Goal: Navigation & Orientation: Find specific page/section

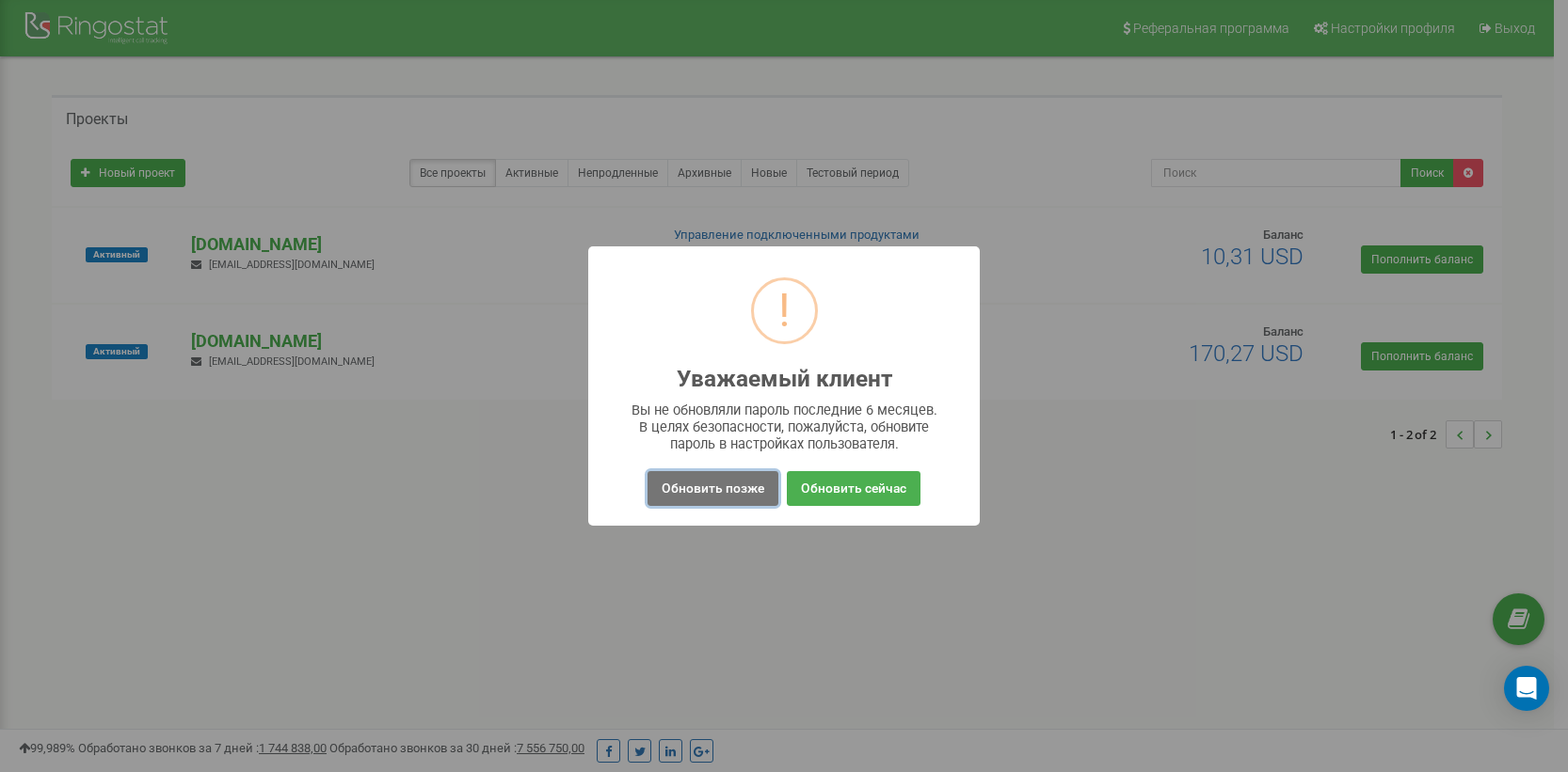
click at [727, 500] on button "Обновить позже" at bounding box center [712, 489] width 131 height 35
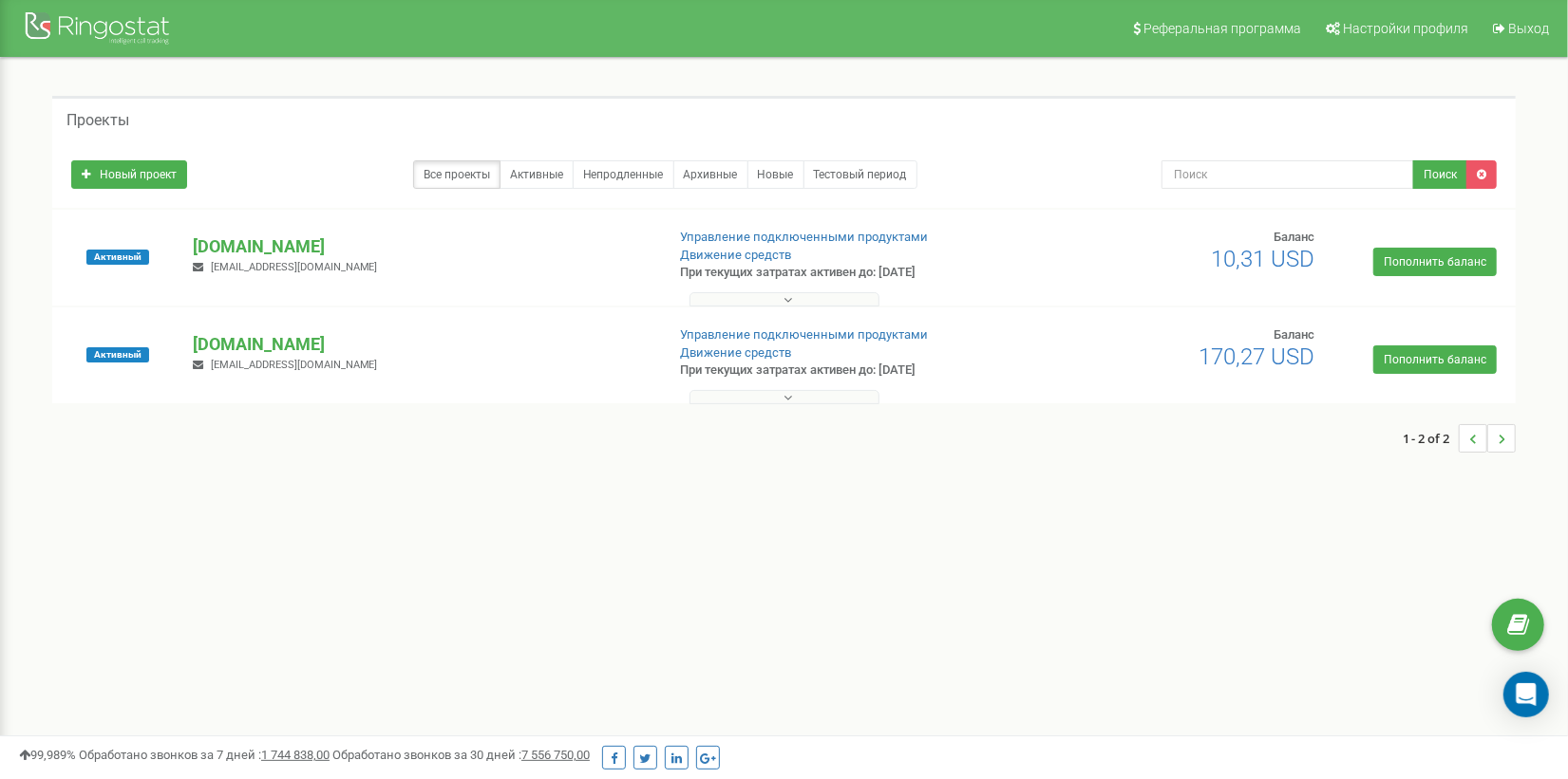
drag, startPoint x: 1186, startPoint y: 351, endPoint x: 1308, endPoint y: 360, distance: 122.3
click at [1308, 360] on h2 "170,27 USD" at bounding box center [1237, 357] width 153 height 25
click at [1188, 524] on div "Реферальная программа Настройки профиля Выход Проекты Новый проект Все проекты …" at bounding box center [784, 569] width 1568 height 1140
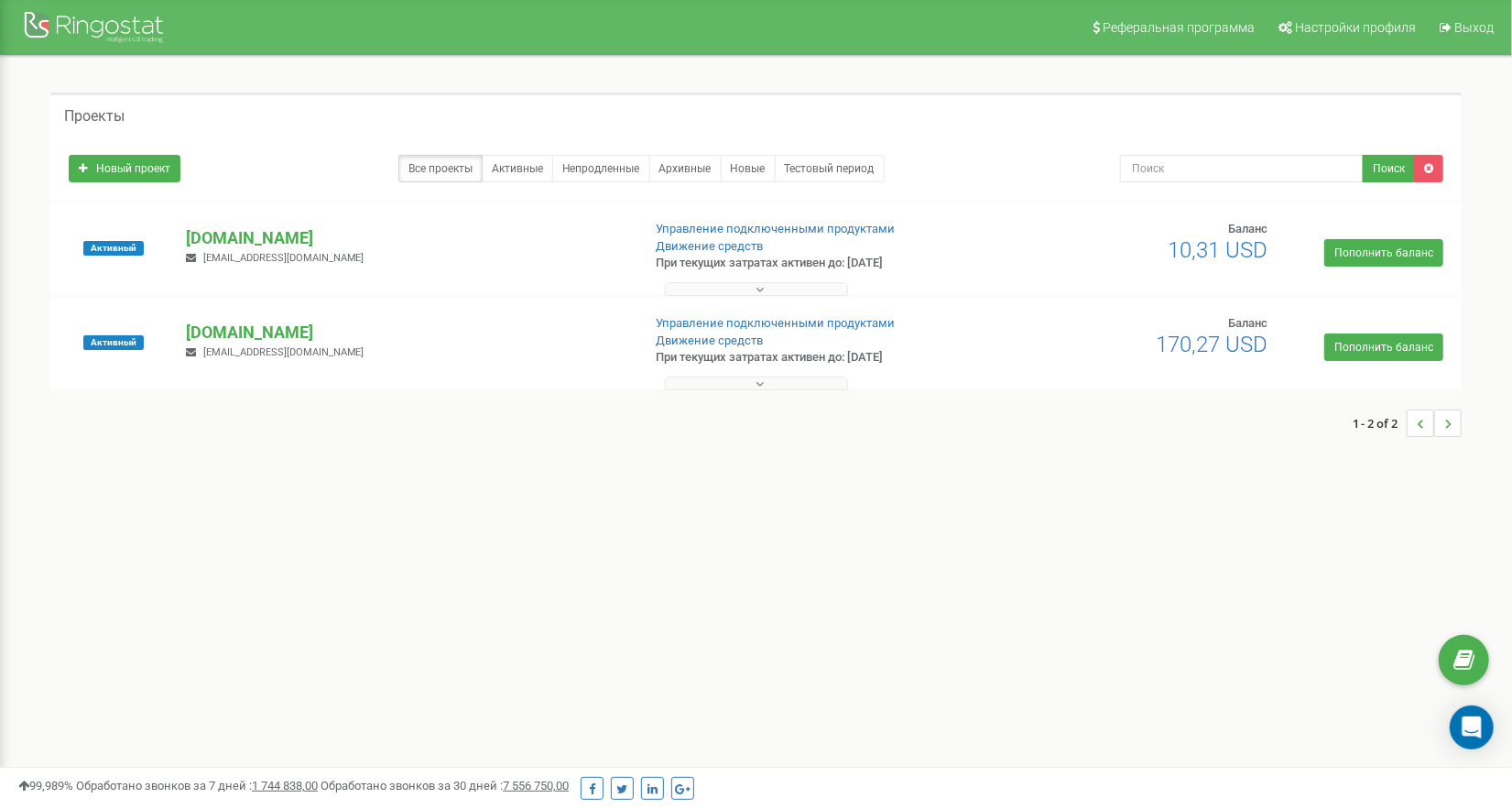
click at [791, 448] on div "1 - 2 of 2" at bounding box center [755, 423] width 1411 height 64
click at [231, 326] on p "[DOMAIN_NAME]" at bounding box center [405, 333] width 440 height 24
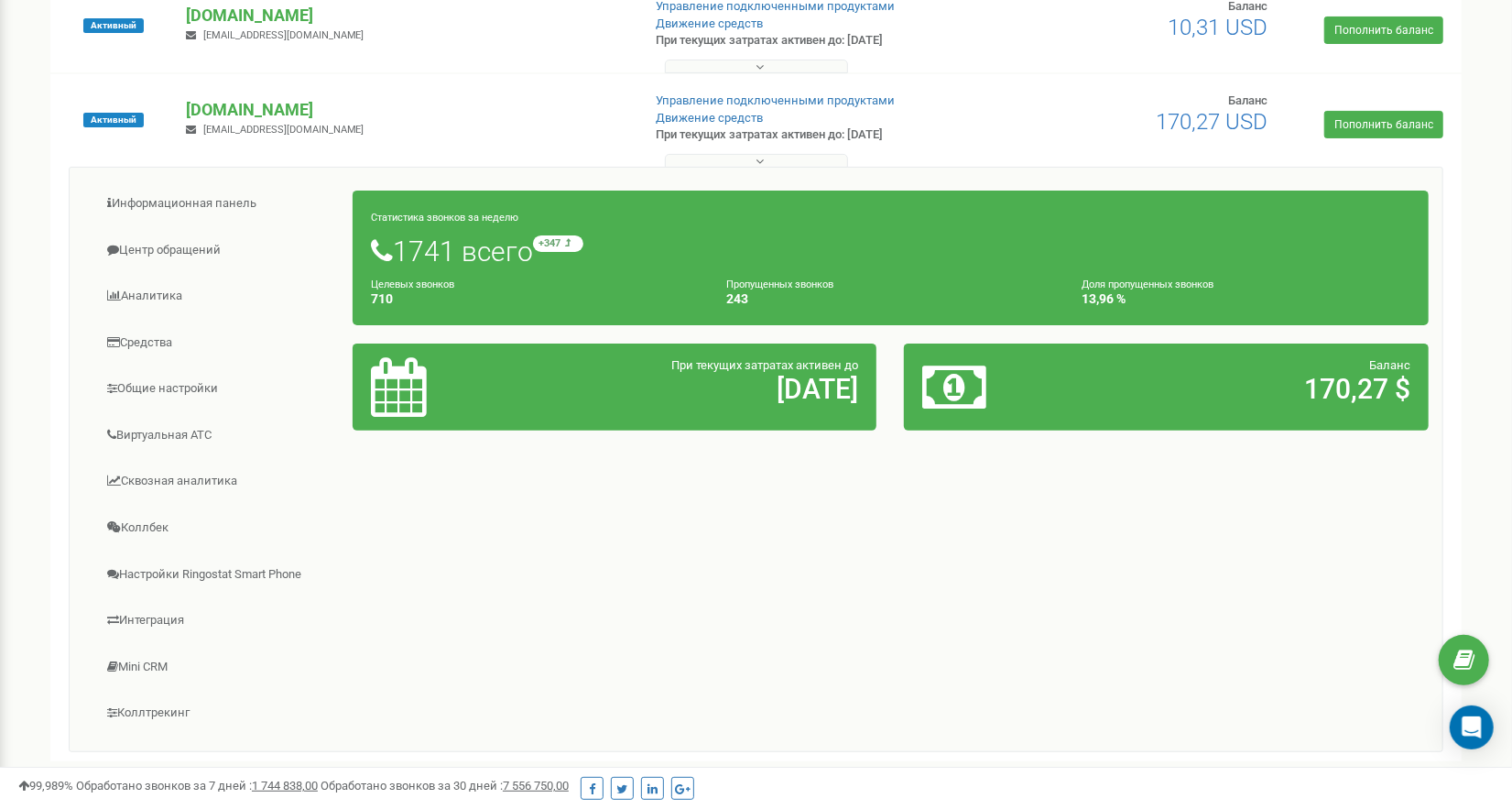
scroll to position [289, 0]
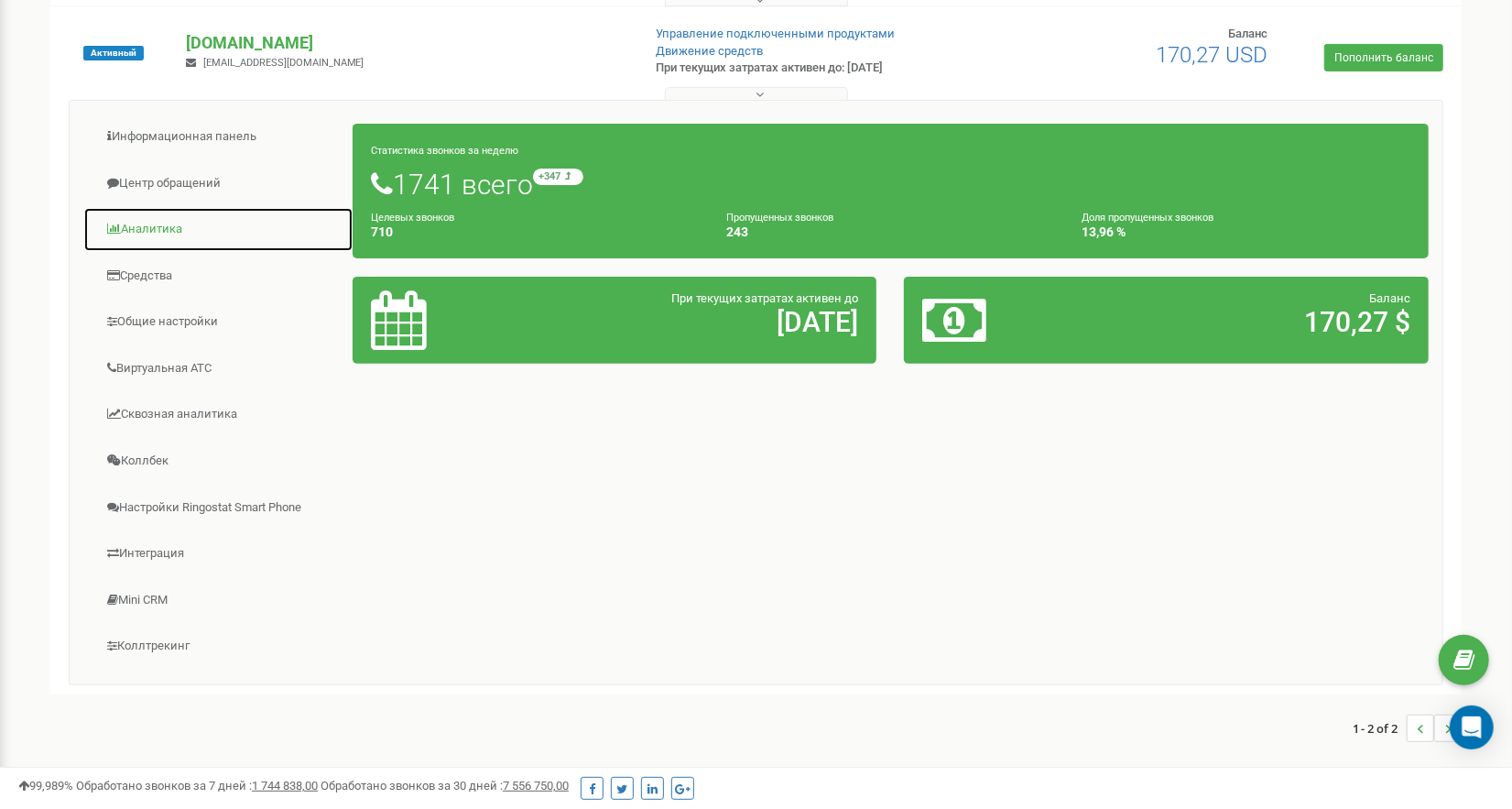
click at [168, 224] on link "Аналитика" at bounding box center [218, 229] width 270 height 45
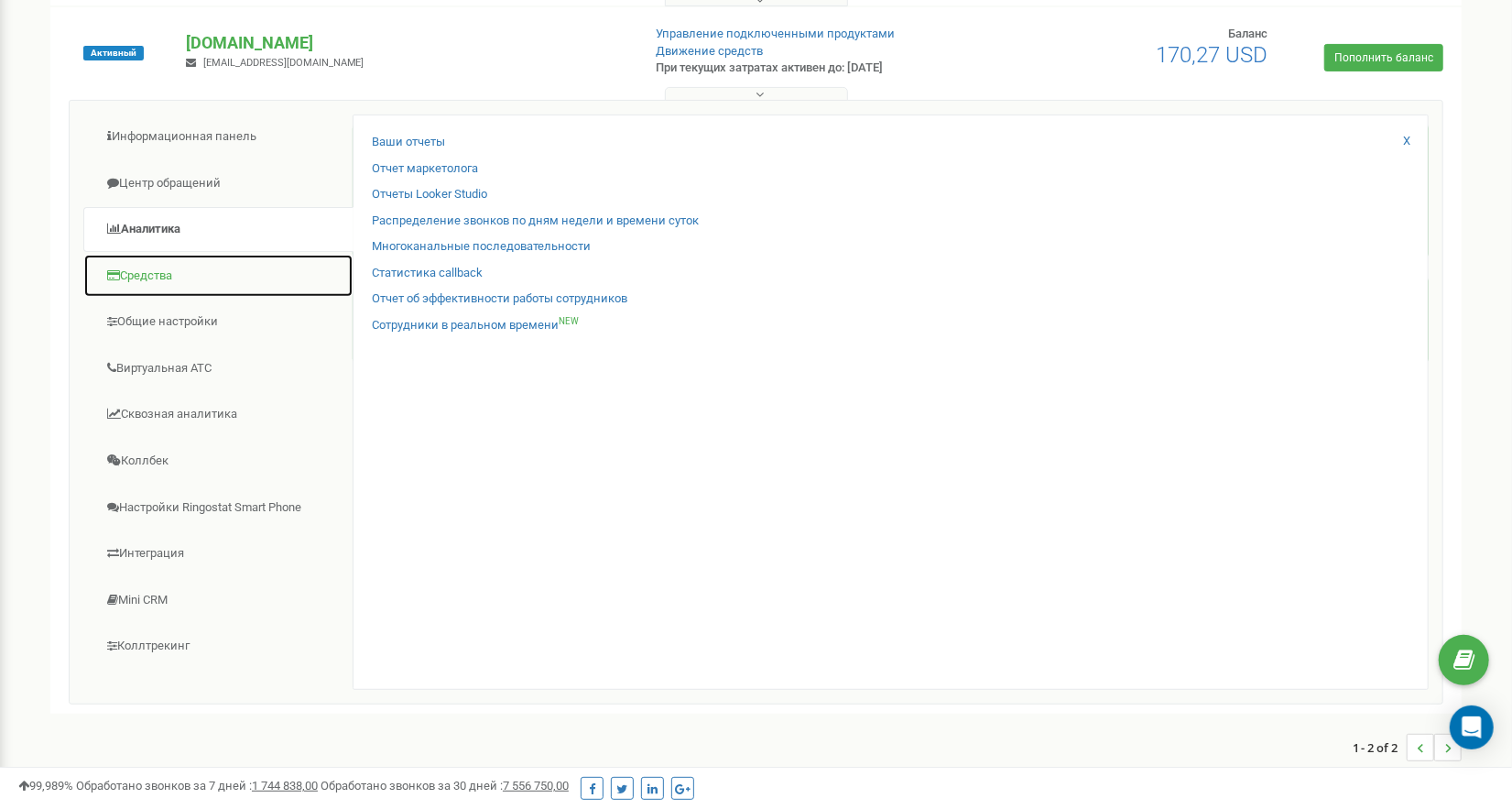
click at [171, 263] on link "Средства" at bounding box center [218, 276] width 270 height 45
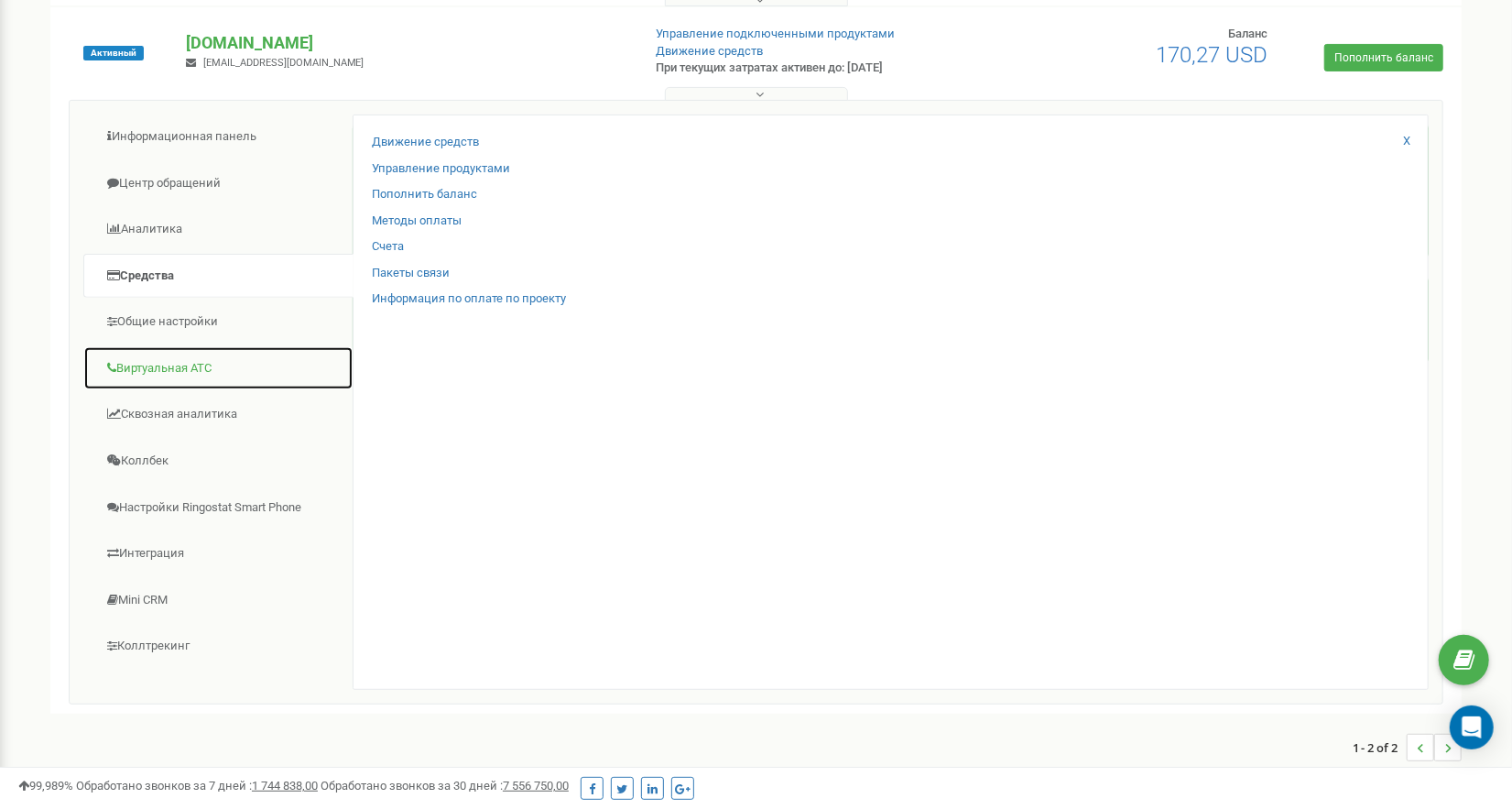
click at [197, 359] on link "Виртуальная АТС" at bounding box center [218, 368] width 270 height 45
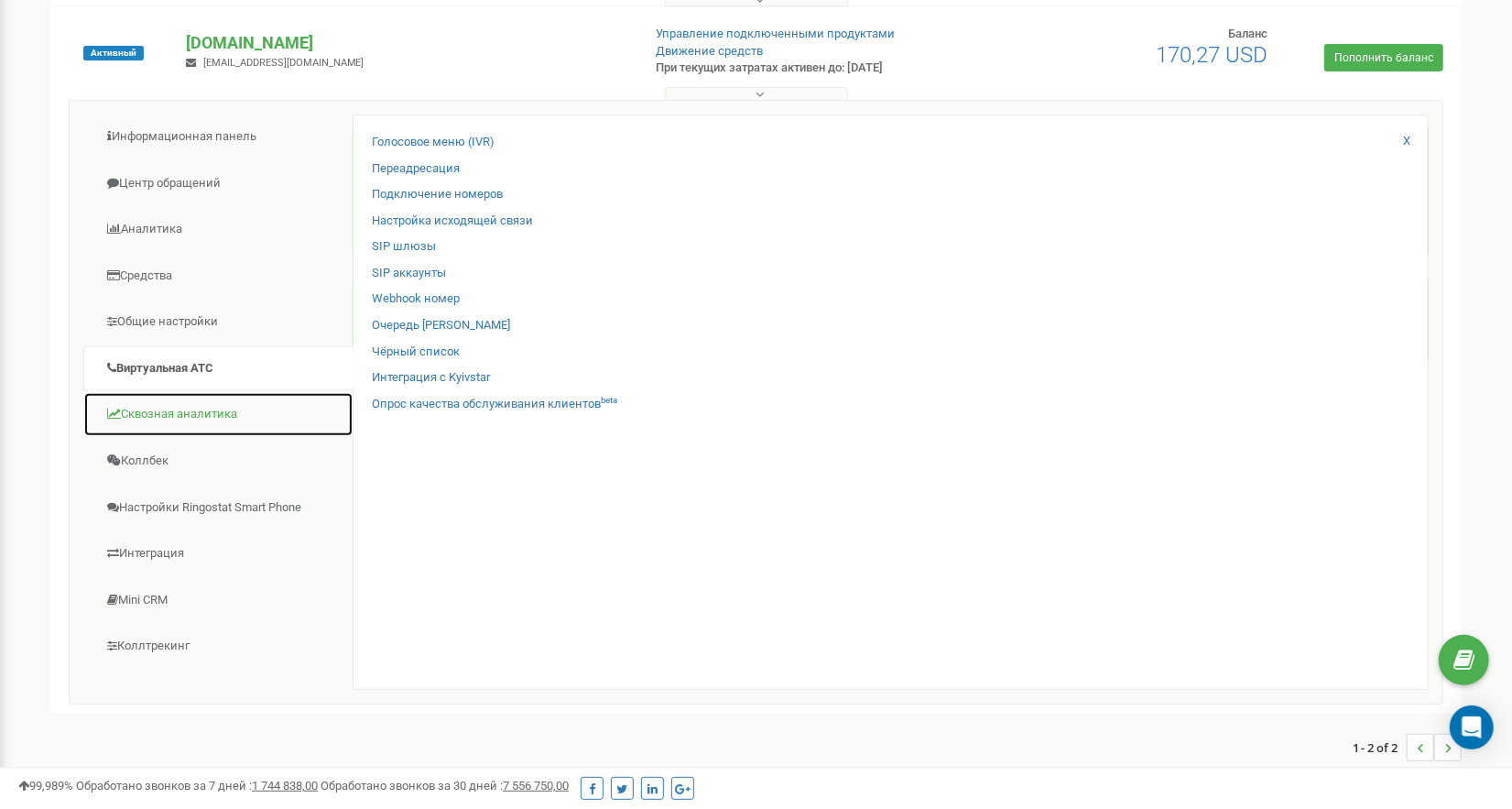
click at [211, 401] on link "Сквозная аналитика" at bounding box center [218, 415] width 270 height 45
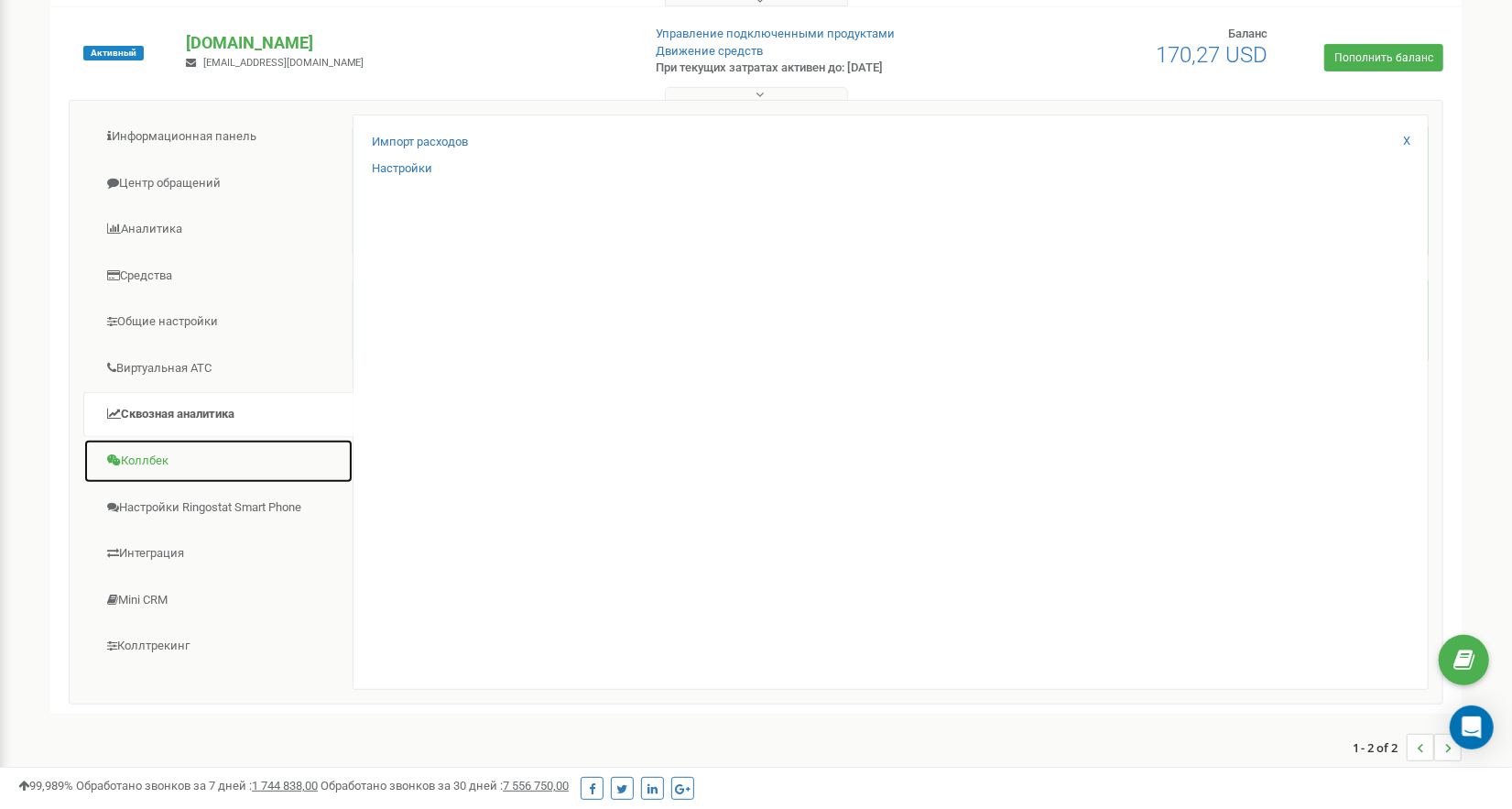
click at [143, 460] on link "Коллбек" at bounding box center [218, 461] width 270 height 45
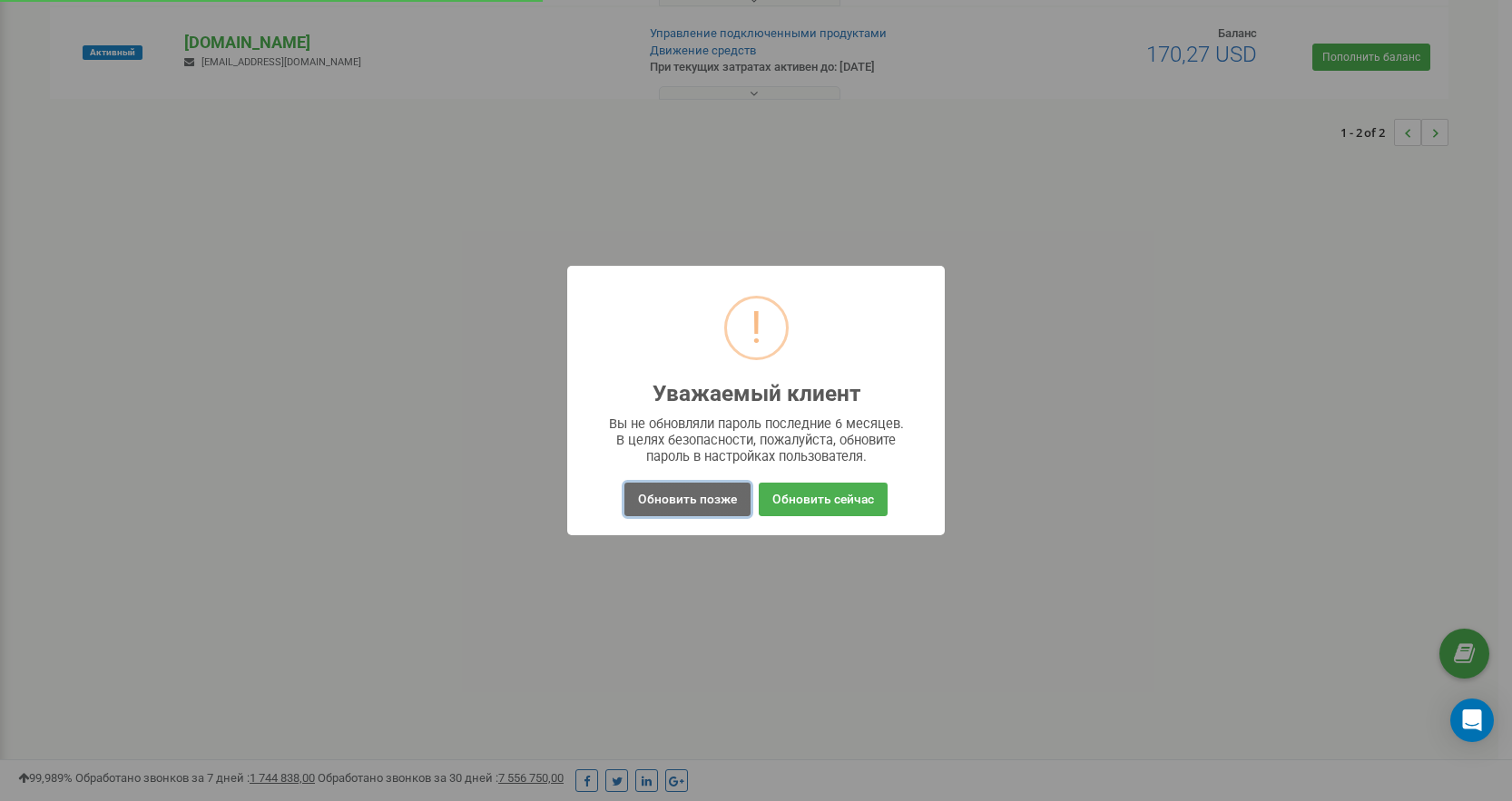
click at [649, 493] on button "Обновить позже" at bounding box center [687, 499] width 126 height 34
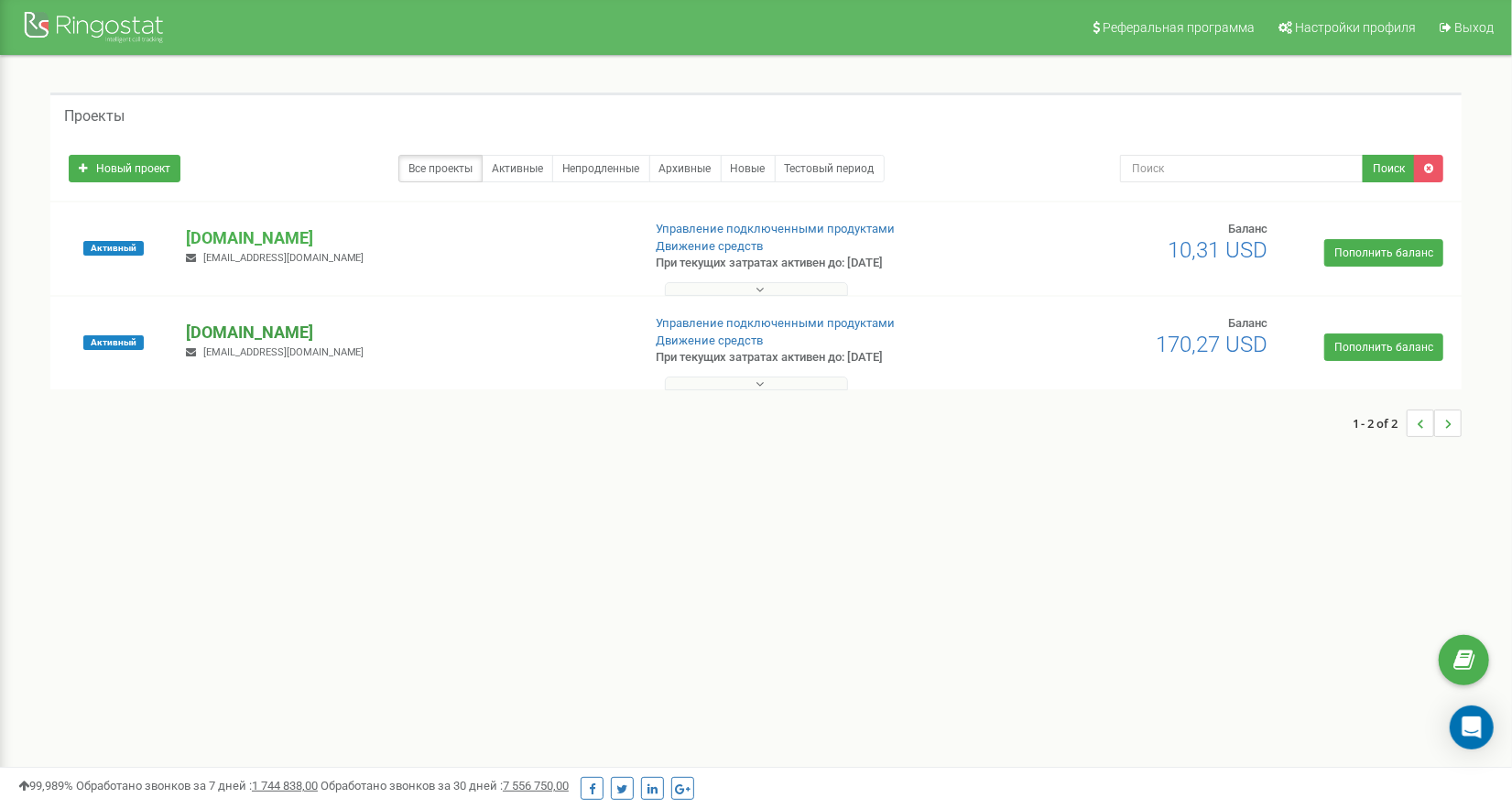
click at [232, 326] on p "[DOMAIN_NAME]" at bounding box center [405, 333] width 440 height 24
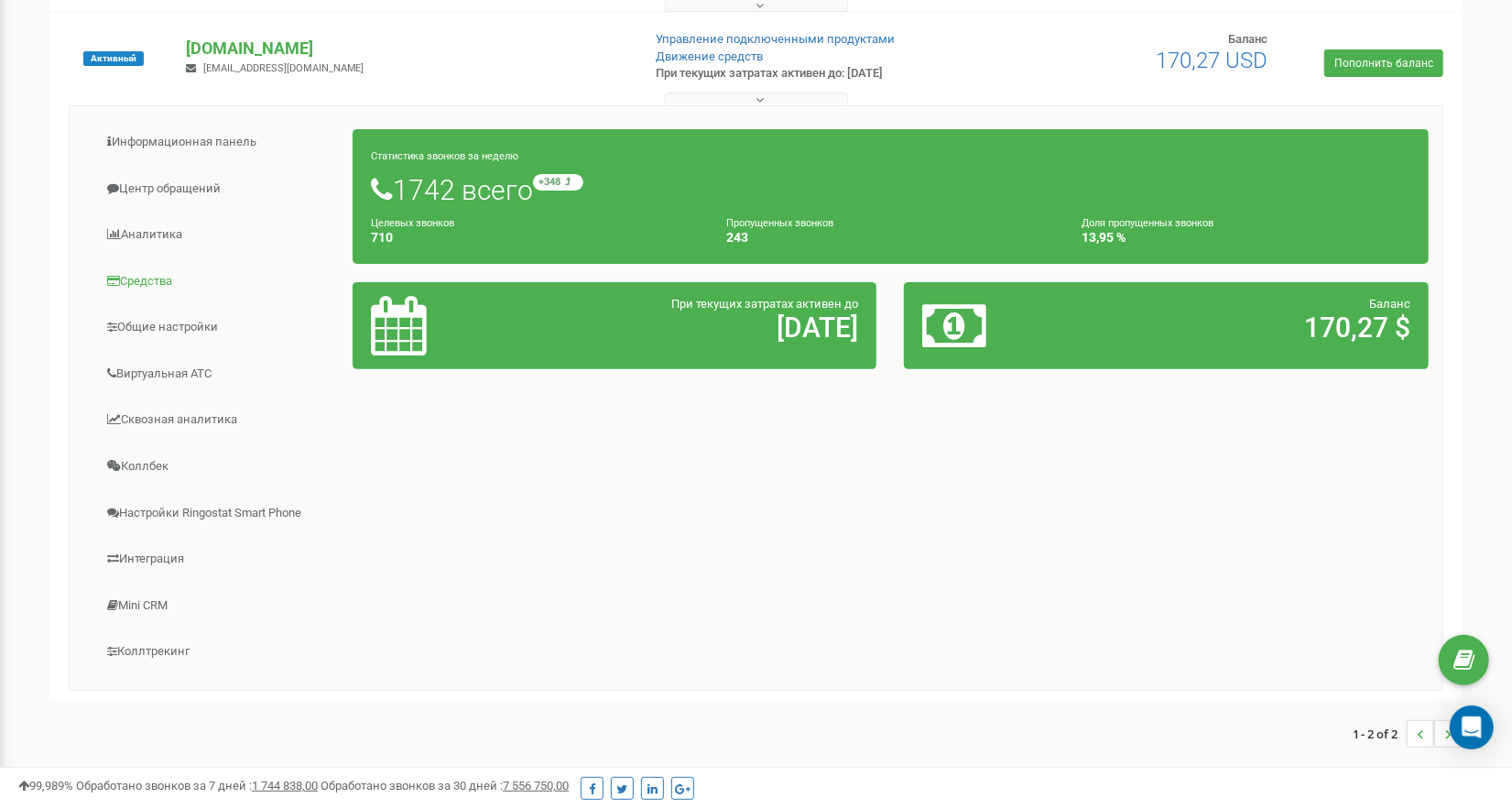
scroll to position [286, 0]
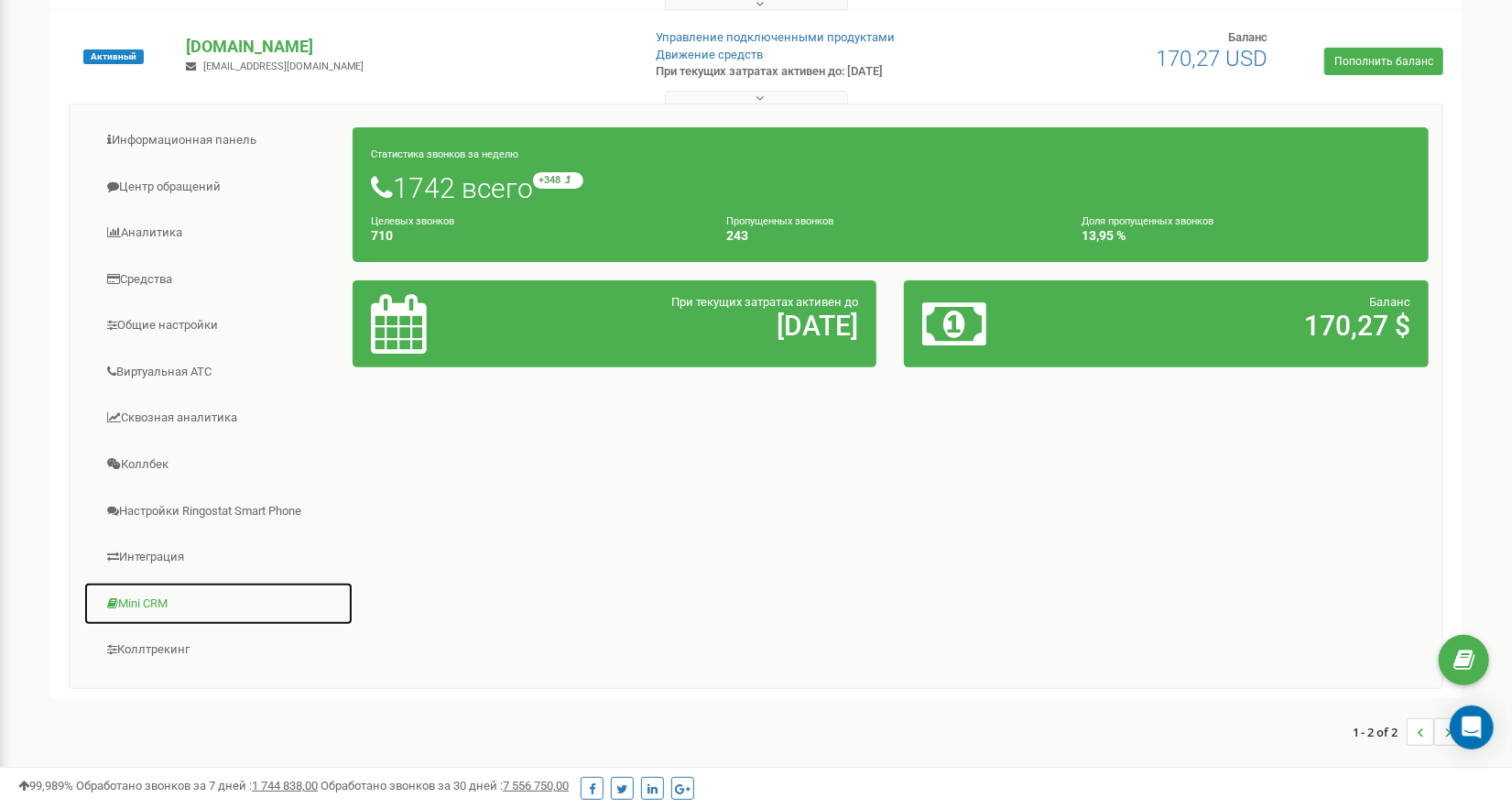
click at [159, 603] on link "Mini CRM" at bounding box center [218, 604] width 270 height 45
